Goal: Information Seeking & Learning: Learn about a topic

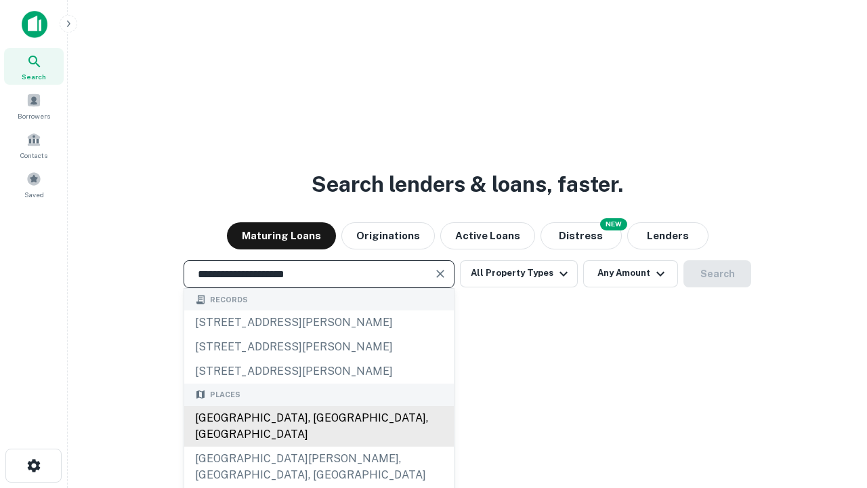
click at [318, 447] on div "Santa Monica, CA, USA" at bounding box center [319, 426] width 270 height 41
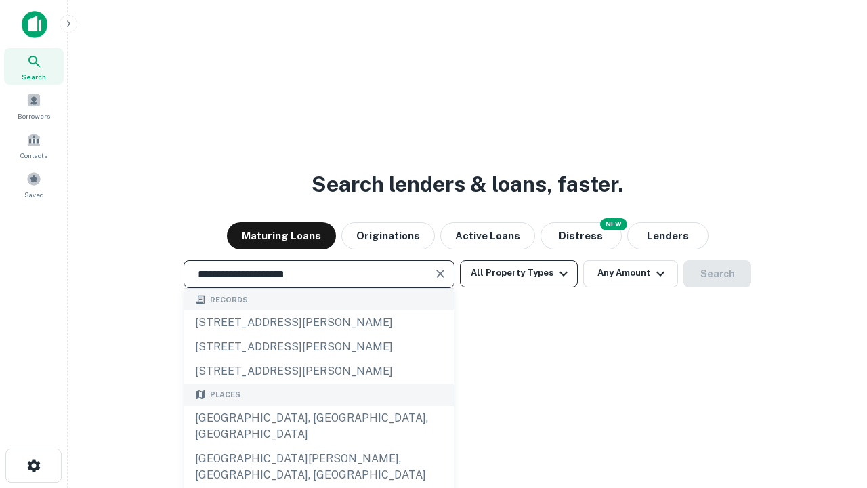
type input "**********"
click at [519, 273] on button "All Property Types" at bounding box center [519, 273] width 118 height 27
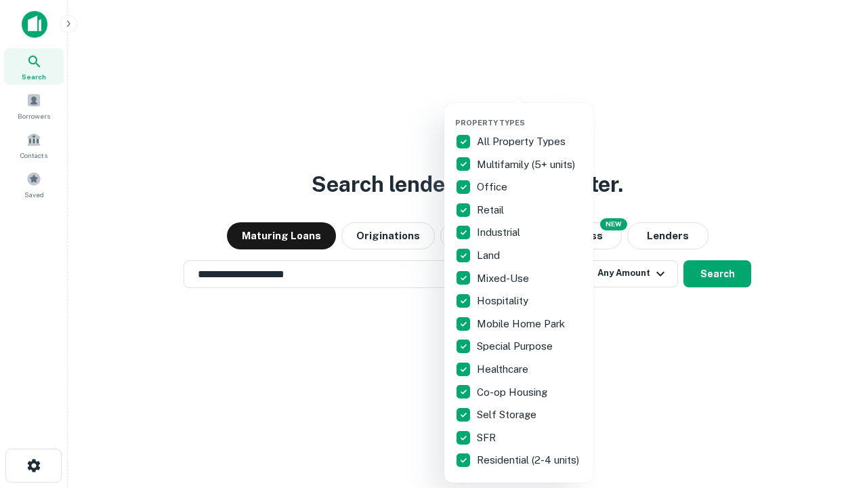
click at [530, 114] on button "button" at bounding box center [529, 114] width 149 height 1
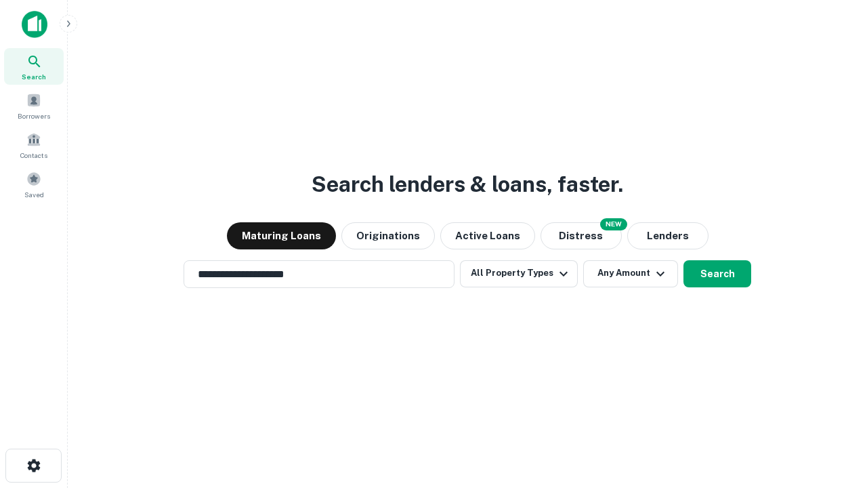
scroll to position [21, 0]
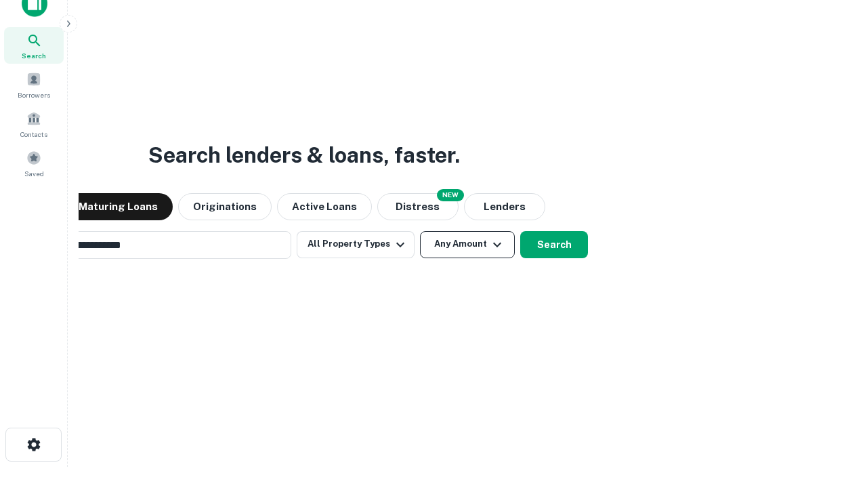
click at [420, 231] on button "Any Amount" at bounding box center [467, 244] width 95 height 27
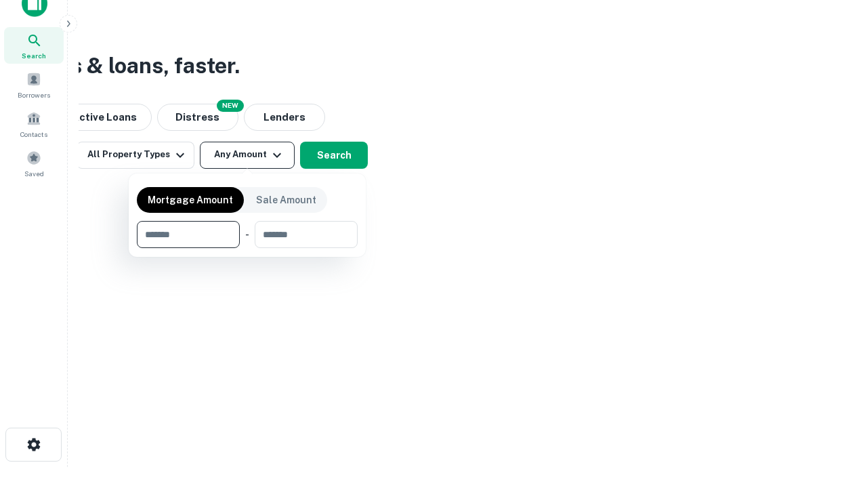
scroll to position [22, 0]
type input "*******"
click at [247, 248] on button "button" at bounding box center [247, 248] width 221 height 1
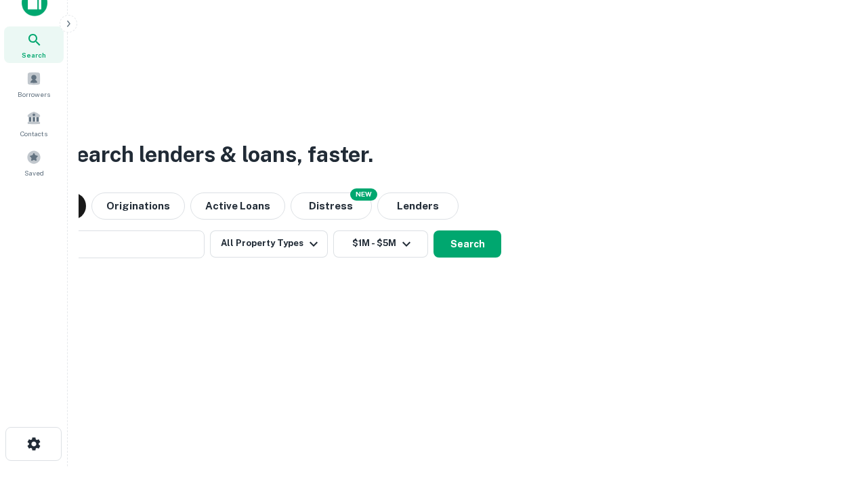
scroll to position [21, 0]
click at [434, 231] on button "Search" at bounding box center [468, 244] width 68 height 27
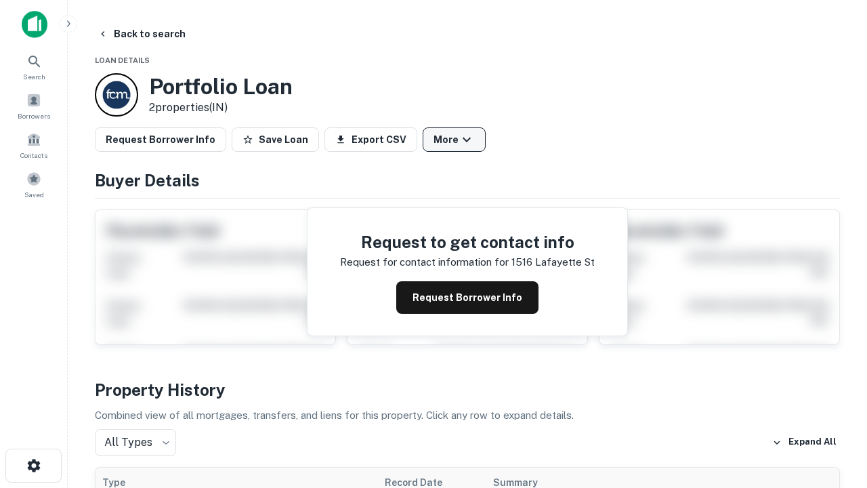
click at [454, 140] on button "More" at bounding box center [454, 139] width 63 height 24
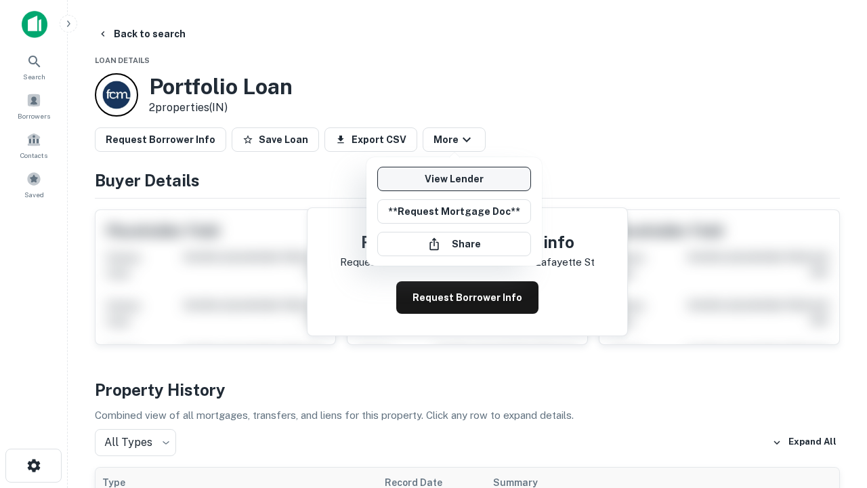
click at [454, 179] on link "View Lender" at bounding box center [454, 179] width 154 height 24
